Goal: Navigation & Orientation: Find specific page/section

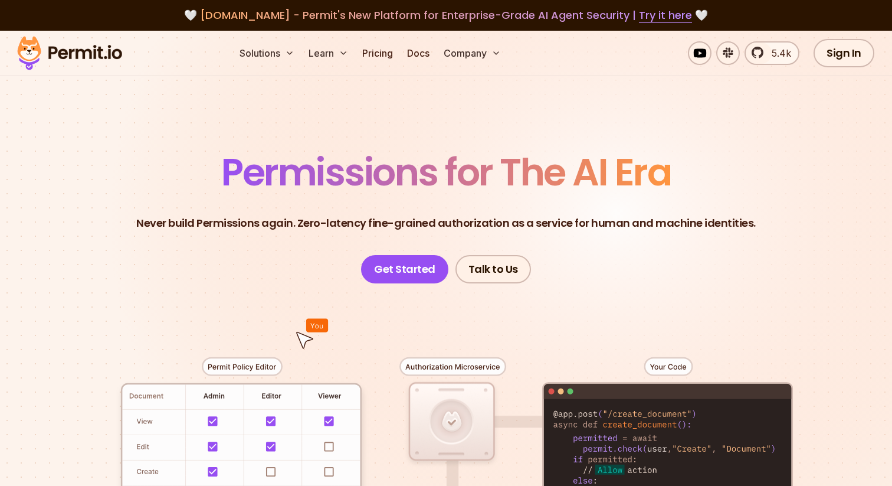
click at [214, 14] on span "[DOMAIN_NAME] - Permit's New Platform for Enterprise-Grade AI Agent Security | …" at bounding box center [446, 15] width 492 height 15
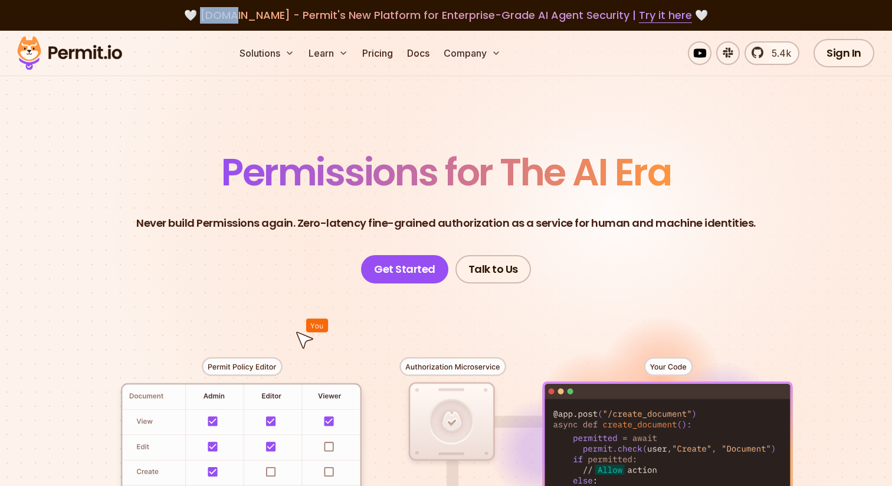
click at [271, 17] on span "[DOMAIN_NAME] - Permit's New Platform for Enterprise-Grade AI Agent Security | …" at bounding box center [446, 15] width 492 height 15
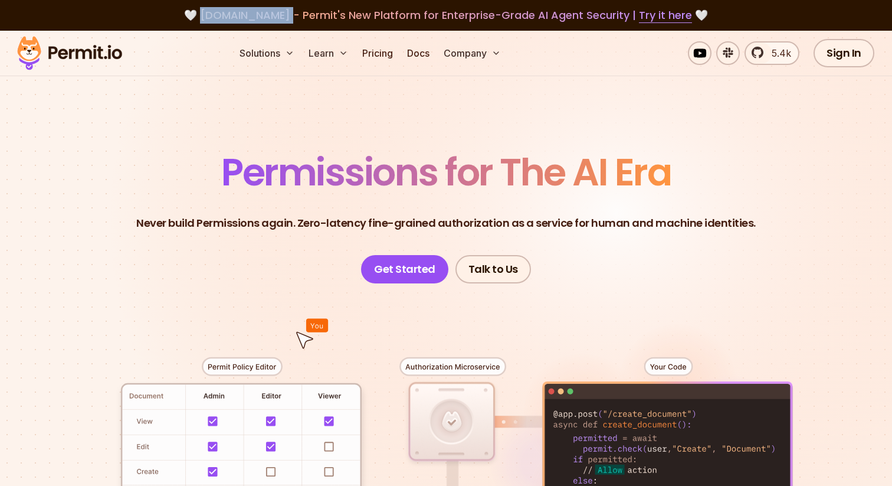
copy span "[DOMAIN_NAME]"
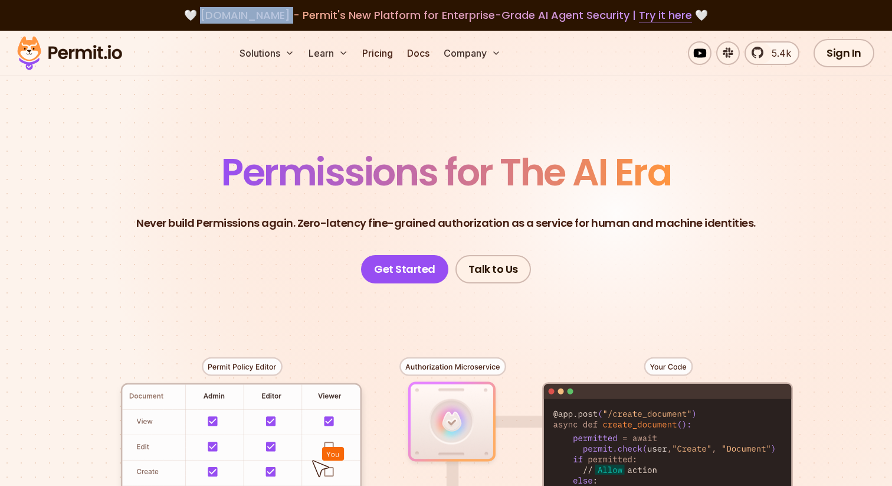
click at [670, 13] on link "Try it here" at bounding box center [665, 15] width 53 height 15
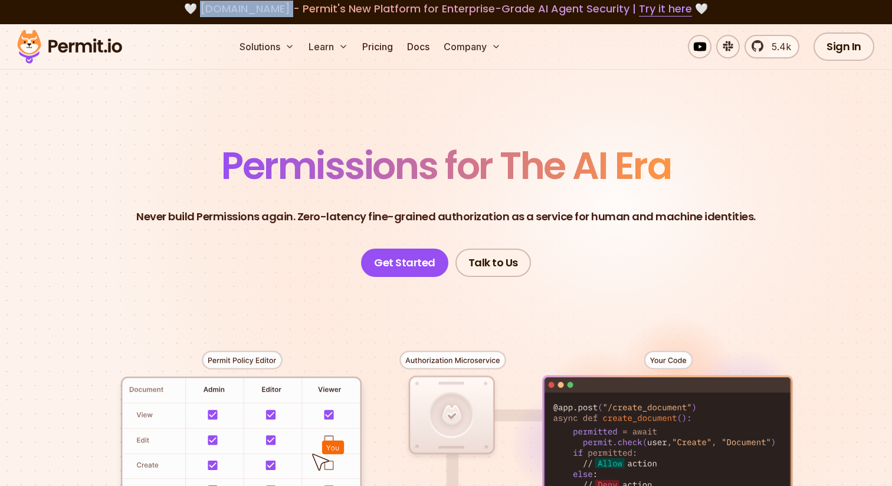
scroll to position [4, 0]
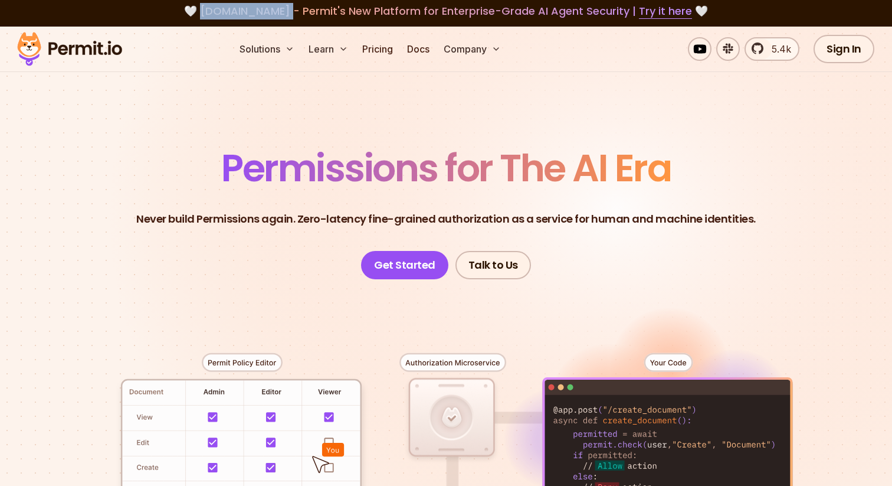
click at [296, 226] on p "Never build Permissions again. Zero-latency fine-grained authorization as a ser…" at bounding box center [446, 219] width 620 height 17
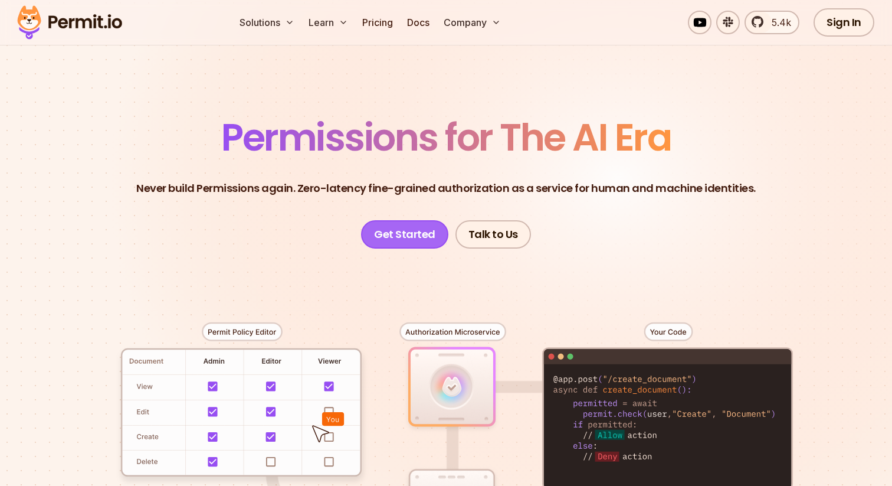
scroll to position [36, 0]
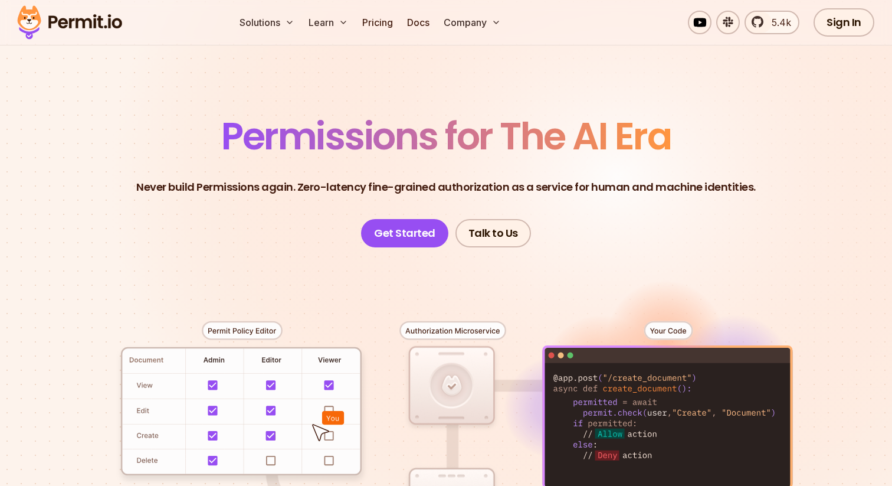
click at [286, 195] on header "Permissions for The AI Era Never build Permissions again. Zero-latency fine-gra…" at bounding box center [446, 182] width 826 height 130
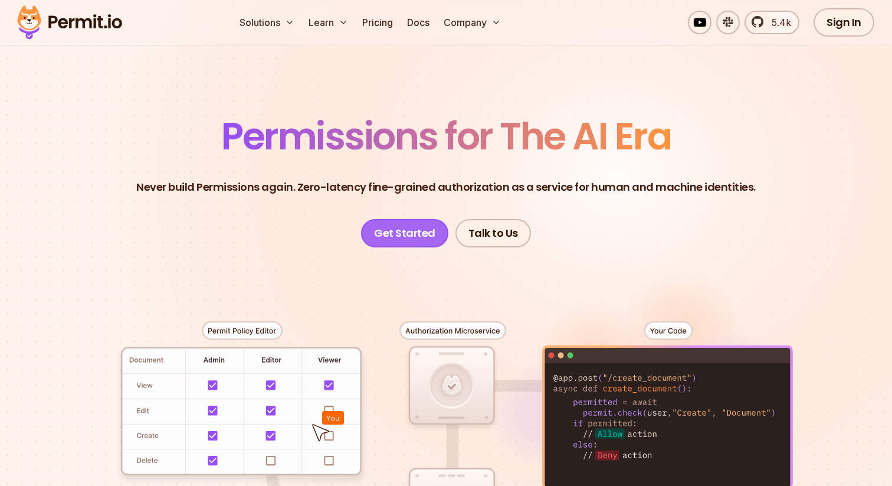
click at [401, 235] on link "Get Started" at bounding box center [404, 233] width 87 height 28
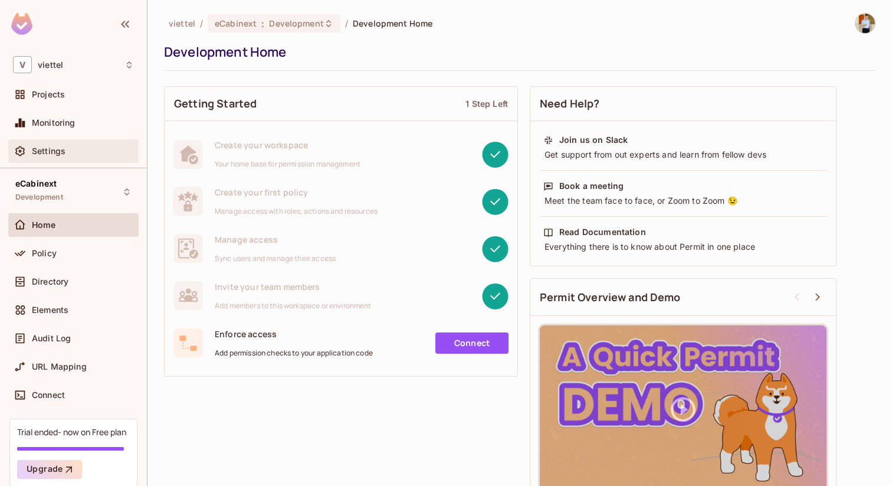
click at [80, 158] on div "Settings" at bounding box center [73, 151] width 121 height 14
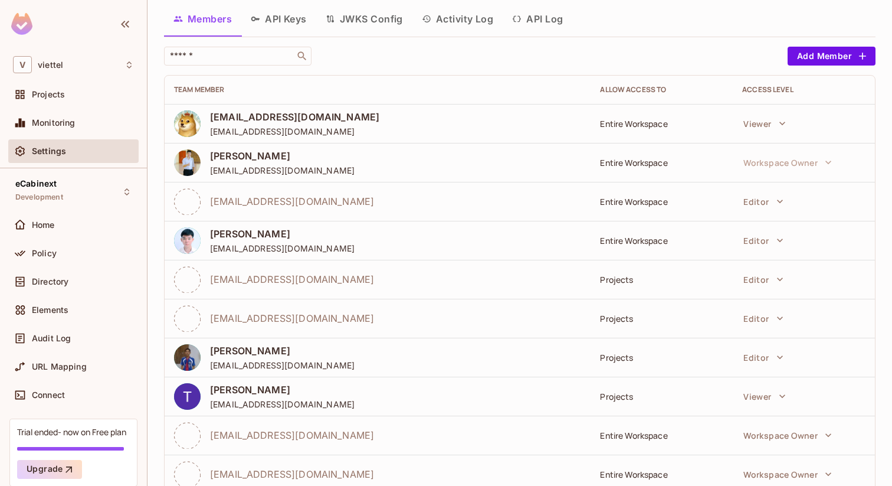
scroll to position [73, 0]
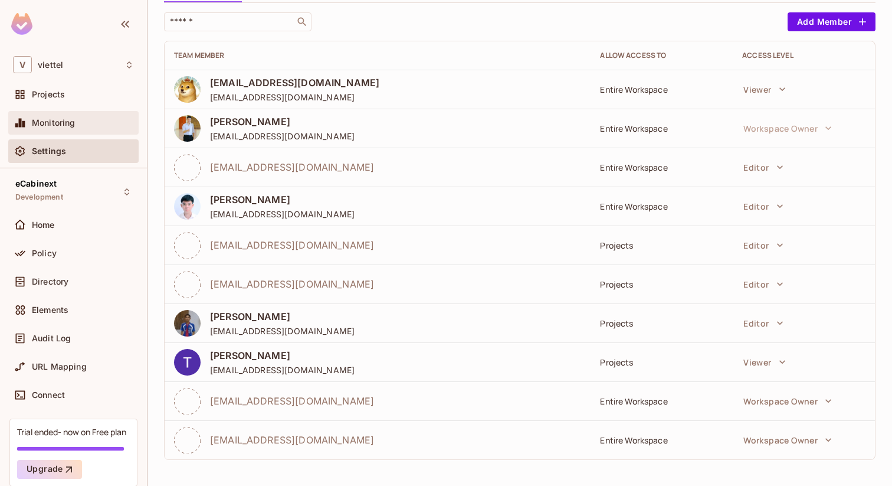
click at [73, 120] on span "Monitoring" at bounding box center [54, 122] width 44 height 9
